Goal: Task Accomplishment & Management: Manage account settings

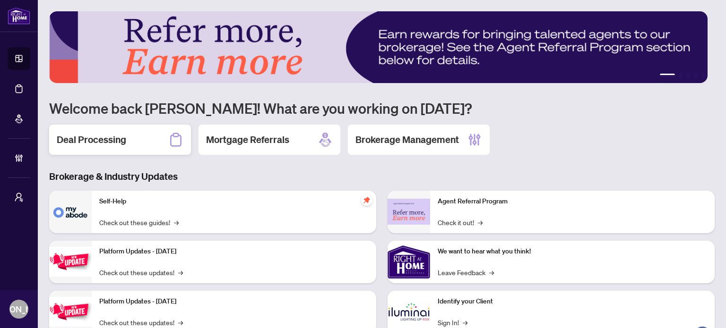
click at [123, 137] on h2 "Deal Processing" at bounding box center [91, 139] width 69 height 13
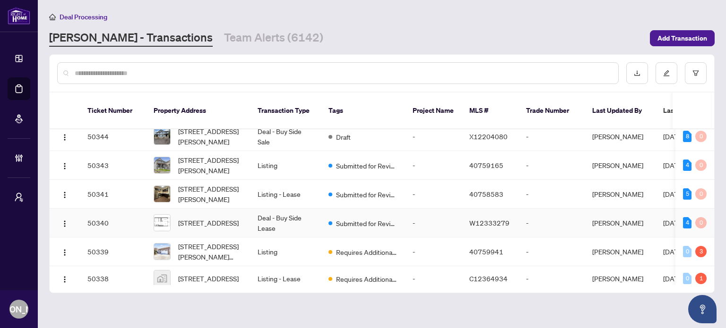
scroll to position [421, 0]
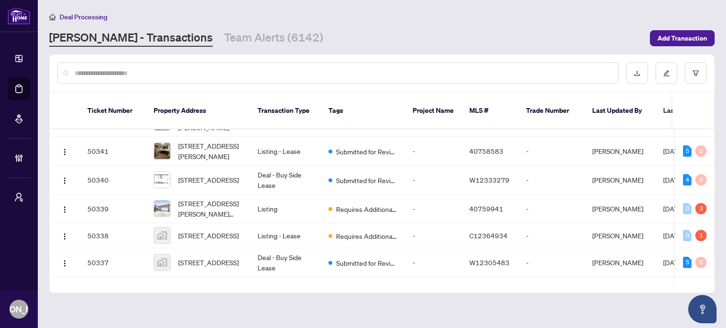
click at [280, 71] on input "text" at bounding box center [343, 73] width 536 height 10
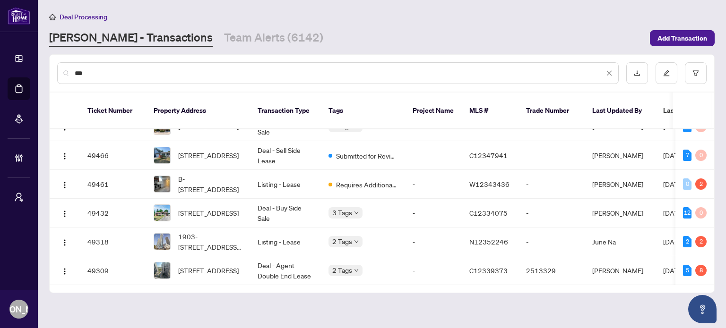
scroll to position [0, 0]
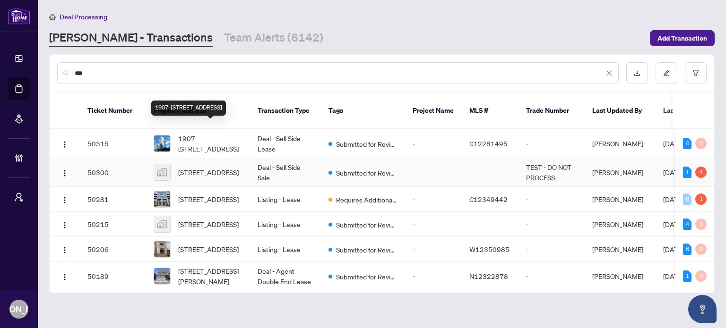
type input "***"
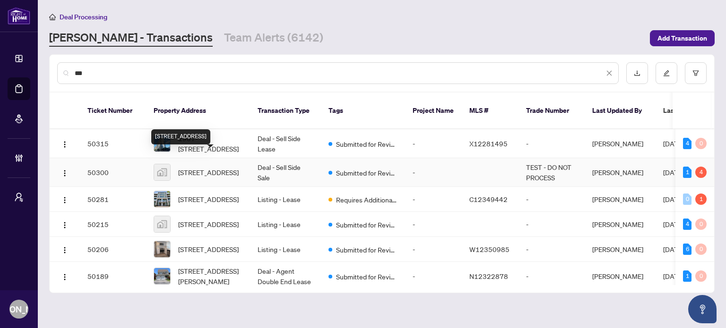
click at [221, 167] on span "[STREET_ADDRESS]" at bounding box center [208, 172] width 60 height 10
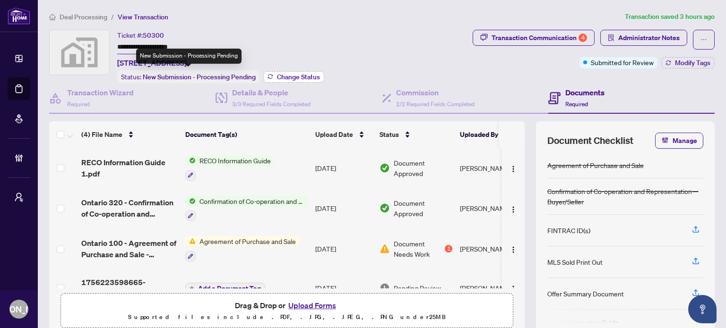
click at [270, 75] on icon "button" at bounding box center [270, 77] width 6 height 6
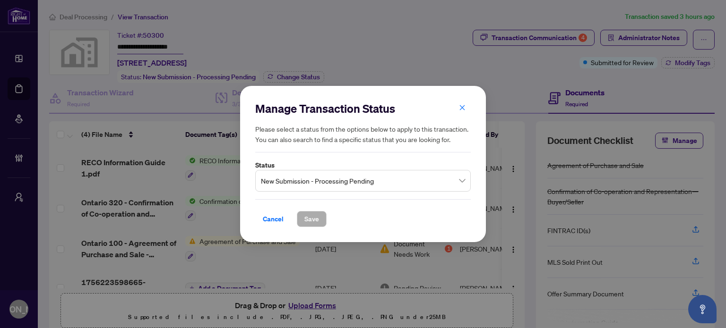
click at [307, 171] on div "New Submission - Processing Pending" at bounding box center [362, 181] width 215 height 22
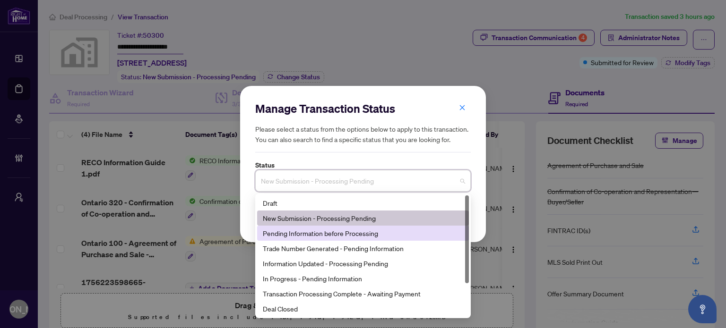
click at [309, 230] on div "Pending Information before Processing" at bounding box center [363, 233] width 200 height 10
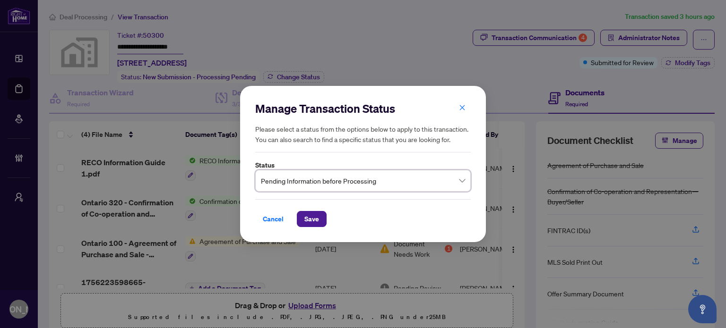
click at [322, 180] on span "Pending Information before Processing" at bounding box center [363, 181] width 204 height 18
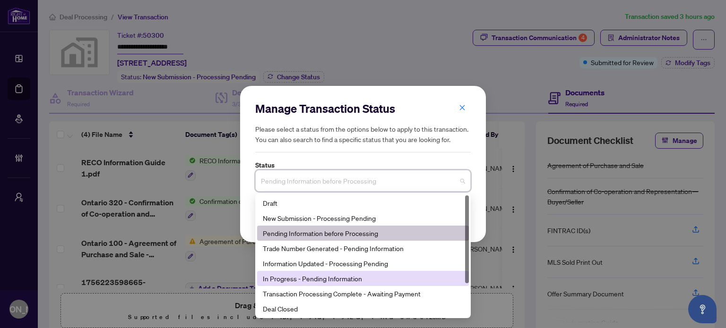
click at [312, 275] on div "In Progress - Pending Information" at bounding box center [363, 279] width 200 height 10
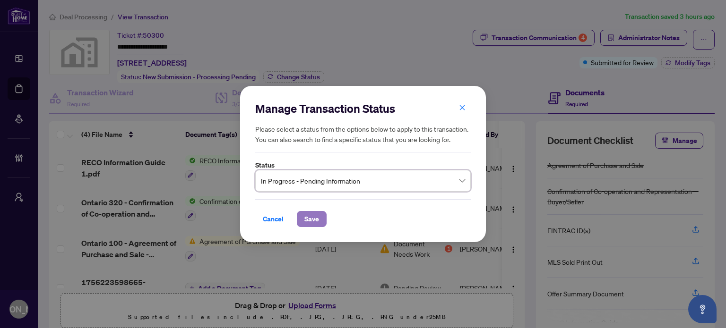
click at [318, 216] on button "Save" at bounding box center [312, 219] width 30 height 16
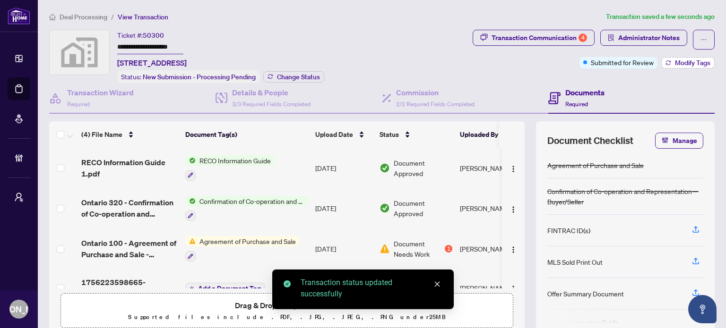
click at [693, 65] on span "Modify Tags" at bounding box center [692, 63] width 35 height 7
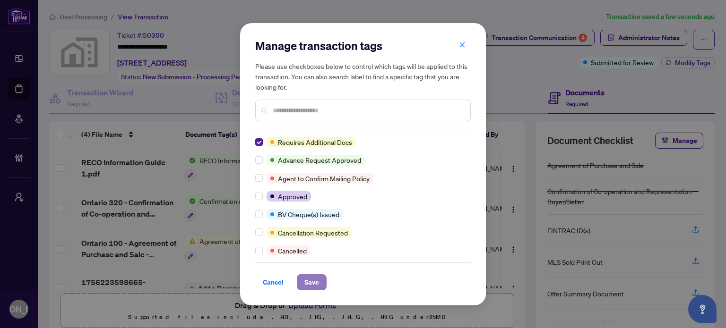
click at [310, 282] on span "Save" at bounding box center [311, 282] width 15 height 15
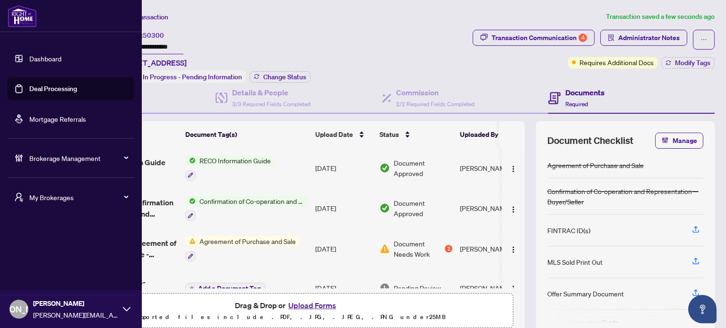
drag, startPoint x: 27, startPoint y: 311, endPoint x: 32, endPoint y: 311, distance: 5.2
click at [29, 311] on div "[PERSON_NAME] Andrada [EMAIL_ADDRESS][DOMAIN_NAME]" at bounding box center [71, 310] width 142 height 38
click at [64, 273] on button "Logout" at bounding box center [71, 273] width 127 height 16
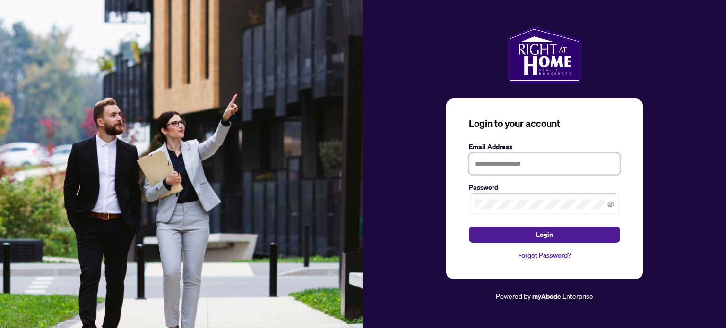
click at [517, 169] on input "text" at bounding box center [544, 164] width 151 height 22
type input "**********"
click at [469, 227] on button "Login" at bounding box center [544, 235] width 151 height 16
